Goal: Complete application form: Complete application form

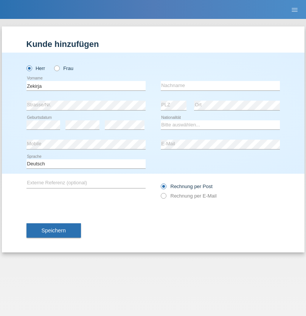
type input "Zekirja"
click at [220, 85] on input "text" at bounding box center [220, 85] width 119 height 9
type input "Sulchevci"
select select "XK"
select select "C"
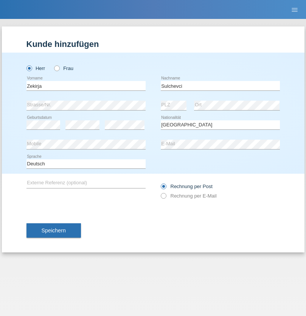
select select "12"
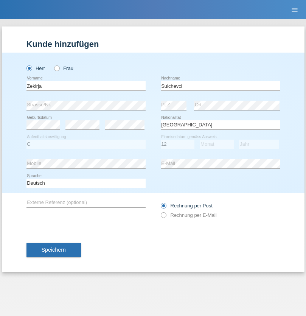
select select "06"
select select "1986"
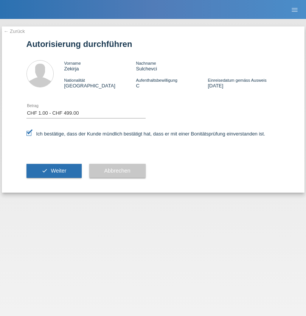
select select "1"
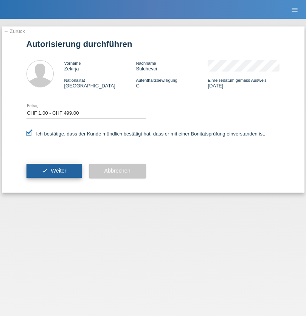
click at [54, 171] on span "Weiter" at bounding box center [59, 171] width 16 height 6
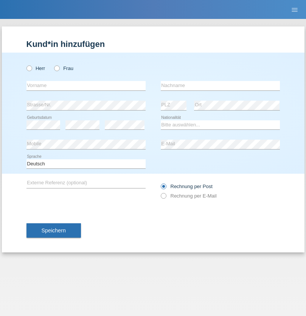
radio input "true"
click at [86, 85] on input "text" at bounding box center [85, 85] width 119 height 9
type input "Djemilje"
click at [220, 85] on input "text" at bounding box center [220, 85] width 119 height 9
type input "Sulchevci"
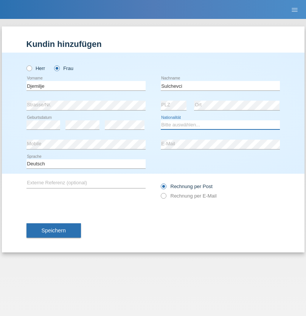
select select "MK"
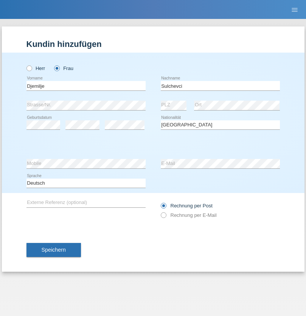
select select "C"
select select "04"
select select "09"
select select "1987"
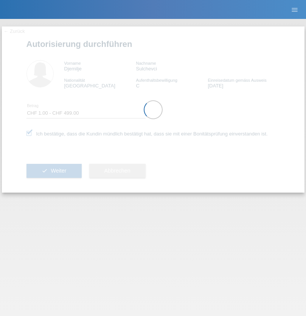
select select "1"
